Goal: Information Seeking & Learning: Understand process/instructions

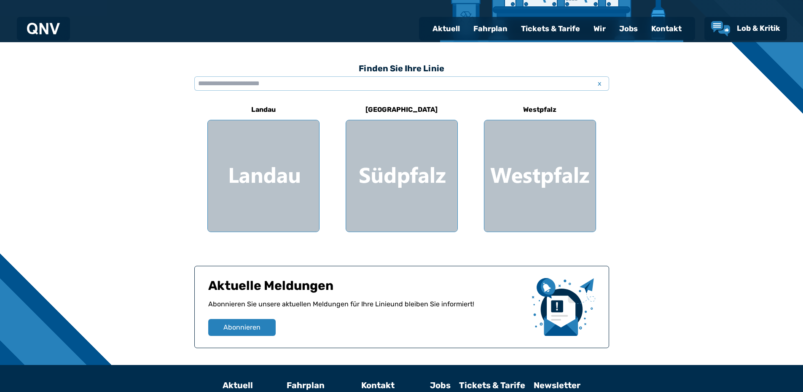
scroll to position [211, 0]
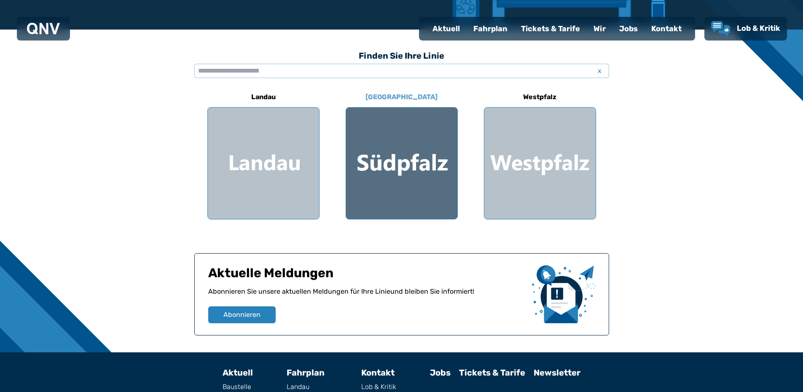
click at [402, 179] on div at bounding box center [401, 163] width 111 height 111
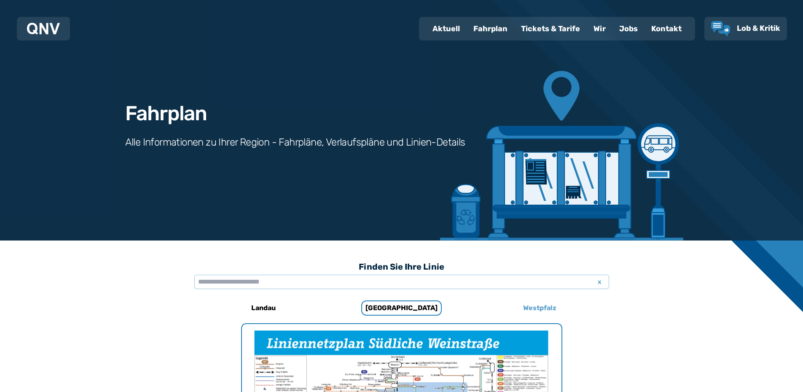
click at [538, 305] on h6 "Westpfalz" at bounding box center [540, 307] width 40 height 13
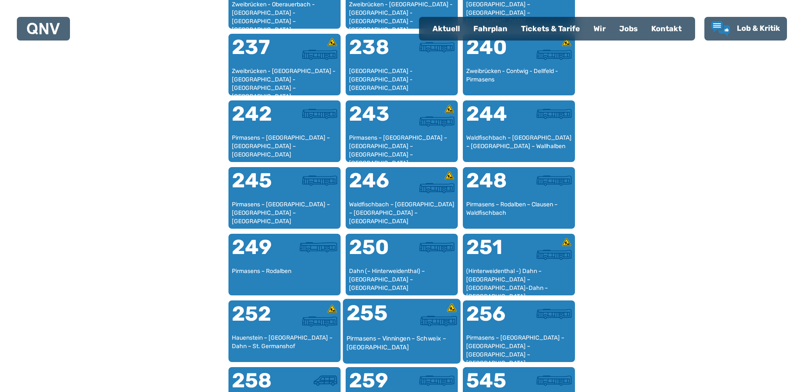
scroll to position [892, 0]
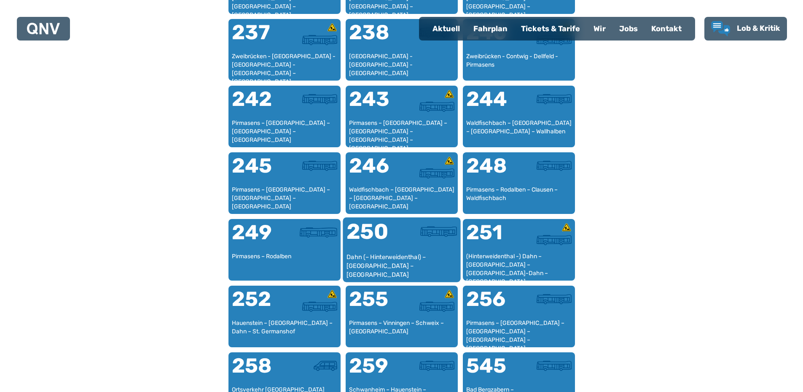
click at [396, 271] on div "Dahn (– Hinterweidenthal) – [GEOGRAPHIC_DATA] – [GEOGRAPHIC_DATA]" at bounding box center [401, 266] width 111 height 26
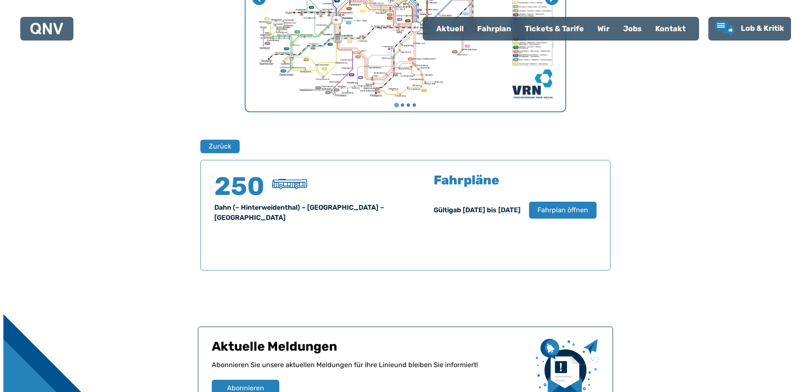
scroll to position [429, 0]
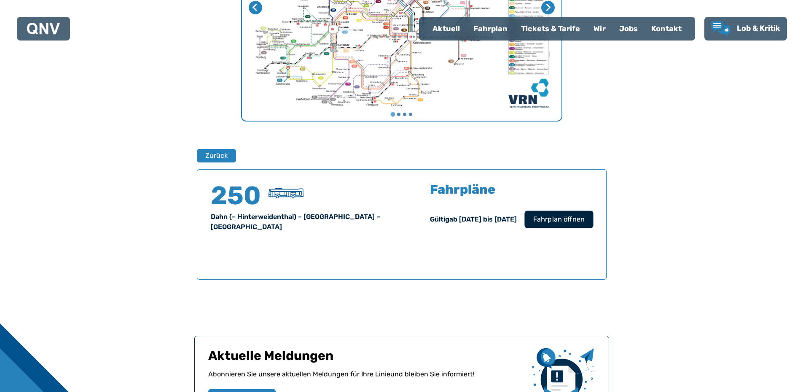
click at [538, 213] on button "Fahrplan öffnen" at bounding box center [558, 218] width 69 height 17
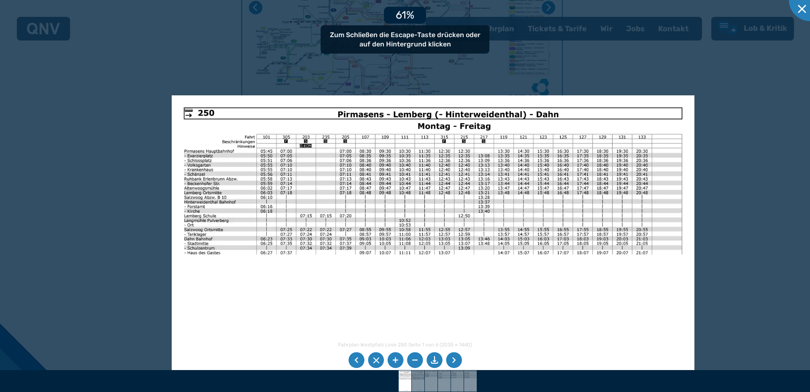
click at [310, 361] on img at bounding box center [433, 280] width 522 height 370
